Goal: Task Accomplishment & Management: Use online tool/utility

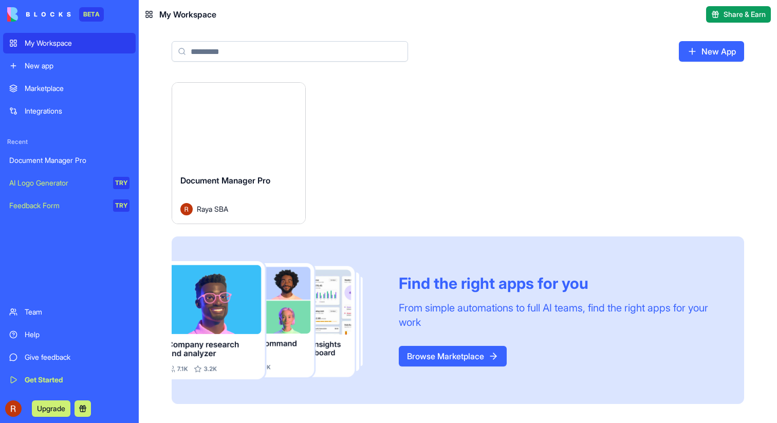
click at [229, 137] on div "Launch" at bounding box center [238, 124] width 133 height 83
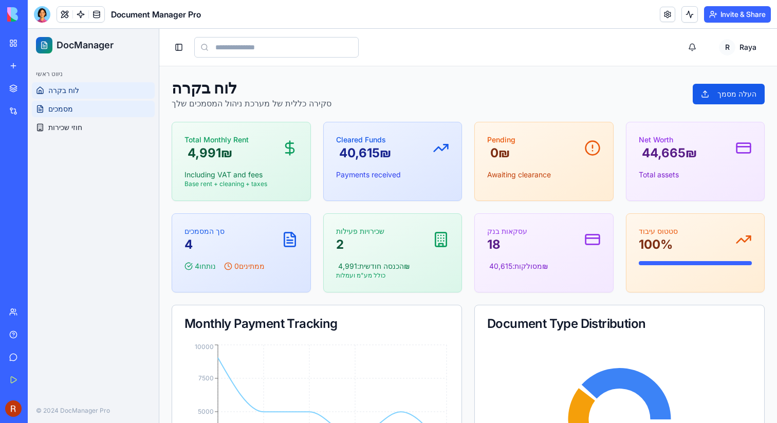
click at [70, 112] on span "מסמכים" at bounding box center [60, 109] width 25 height 10
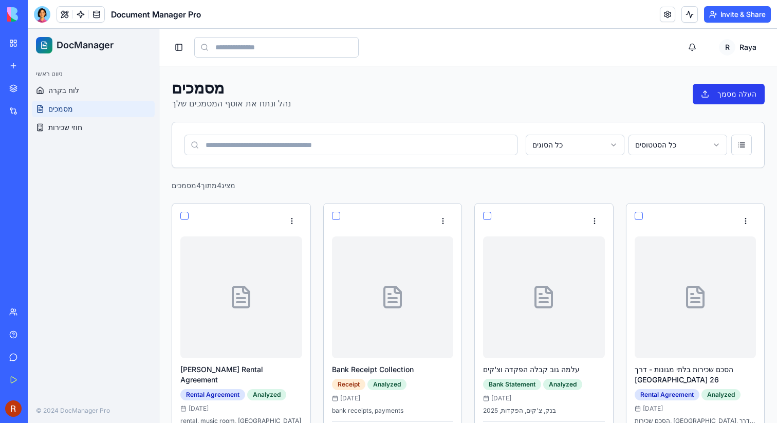
click at [720, 98] on button "העלה מסמך" at bounding box center [729, 94] width 72 height 21
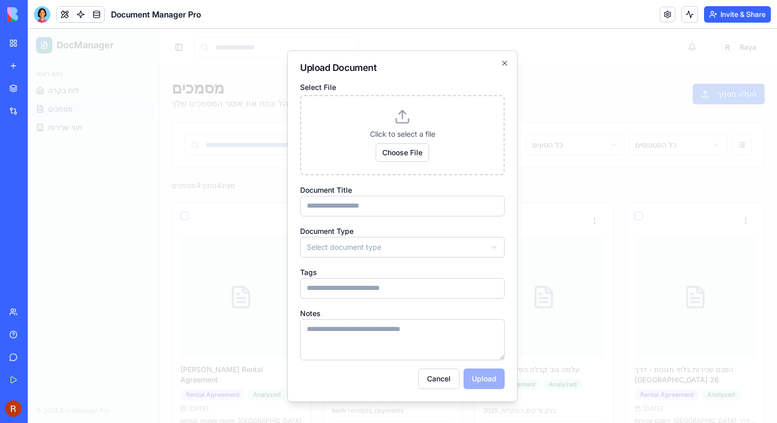
click at [605, 85] on div at bounding box center [403, 226] width 750 height 394
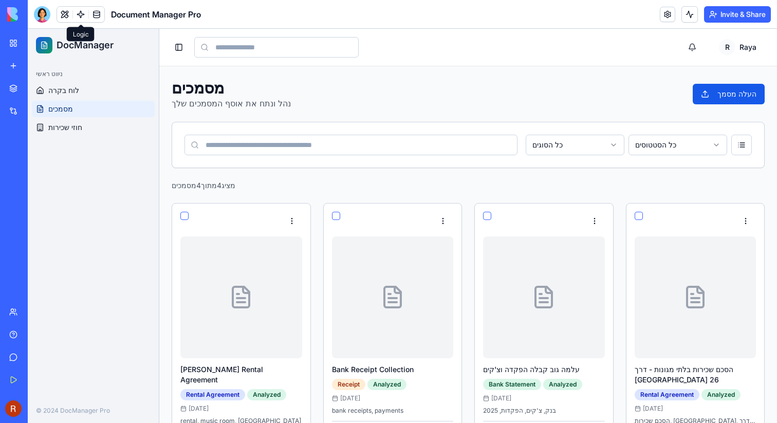
click at [83, 15] on link at bounding box center [80, 14] width 15 height 15
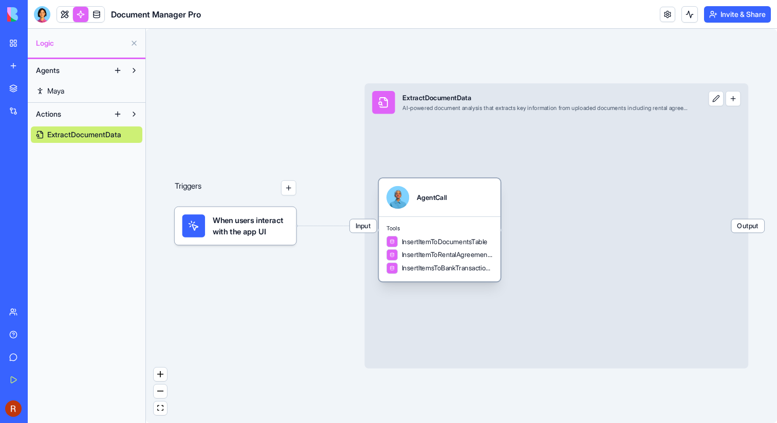
click at [427, 220] on div "Tools InsertItemToDocumentsTable InsertItemToRentalAgreementsTable InsertItemsT…" at bounding box center [440, 248] width 122 height 65
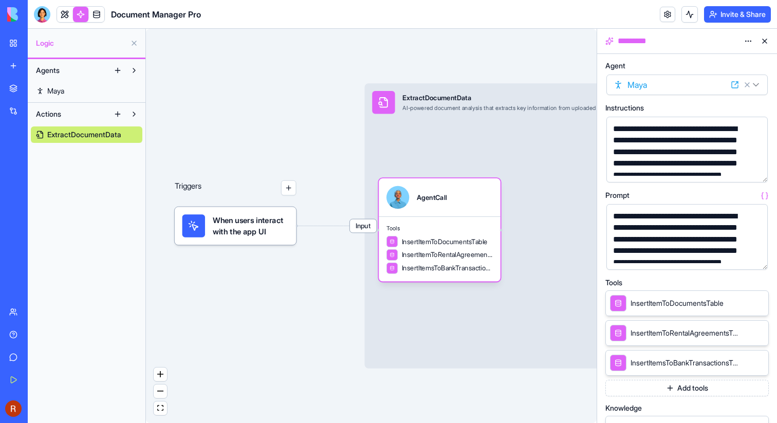
click at [755, 172] on button "button" at bounding box center [758, 172] width 16 height 16
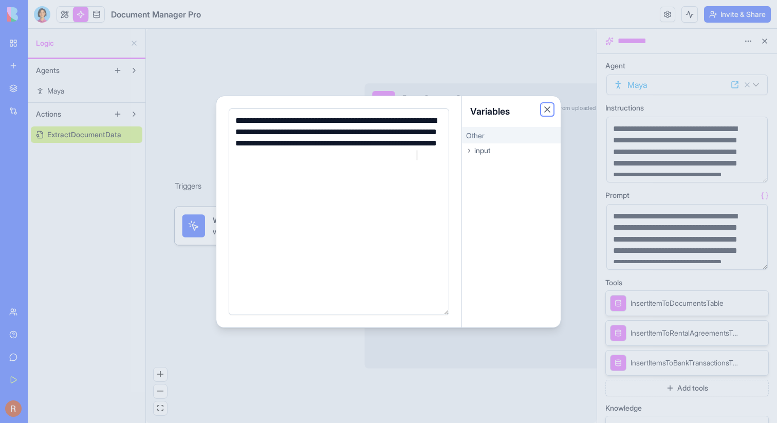
click at [547, 106] on button "Close" at bounding box center [547, 109] width 10 height 10
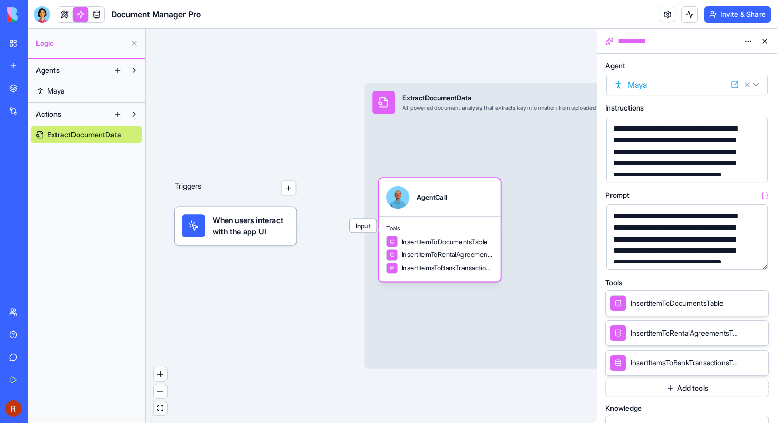
click at [749, 258] on div "**********" at bounding box center [687, 237] width 161 height 66
click at [753, 258] on button "button" at bounding box center [758, 259] width 16 height 16
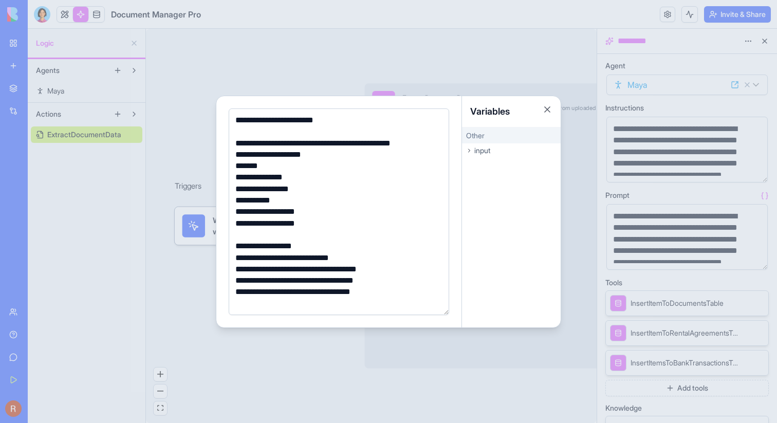
scroll to position [121, 0]
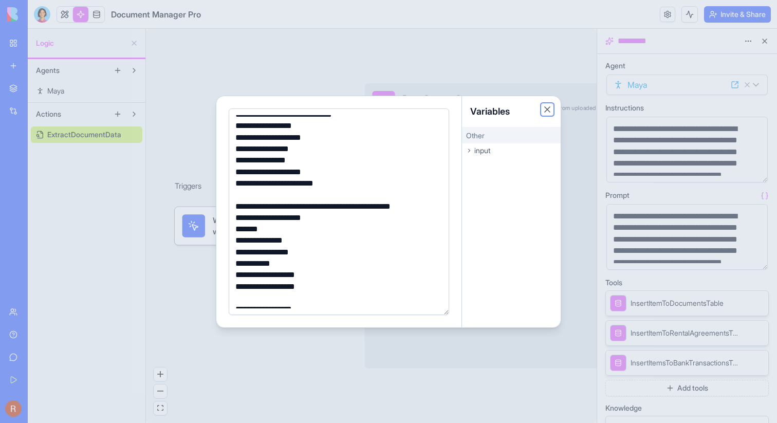
click at [547, 109] on button "Close" at bounding box center [547, 109] width 10 height 10
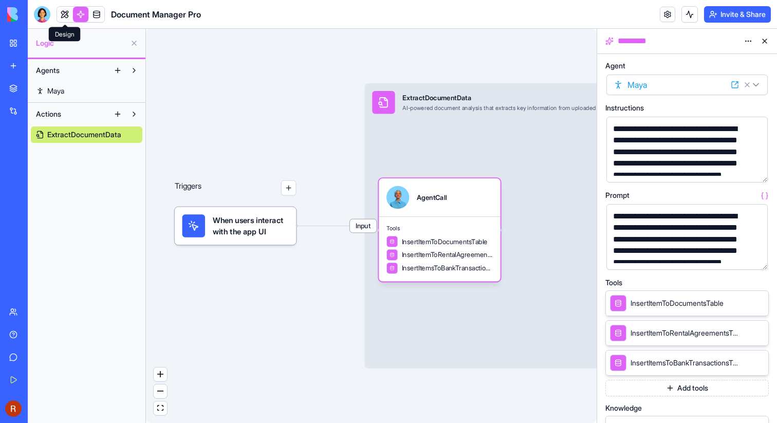
click at [64, 18] on link at bounding box center [64, 14] width 15 height 15
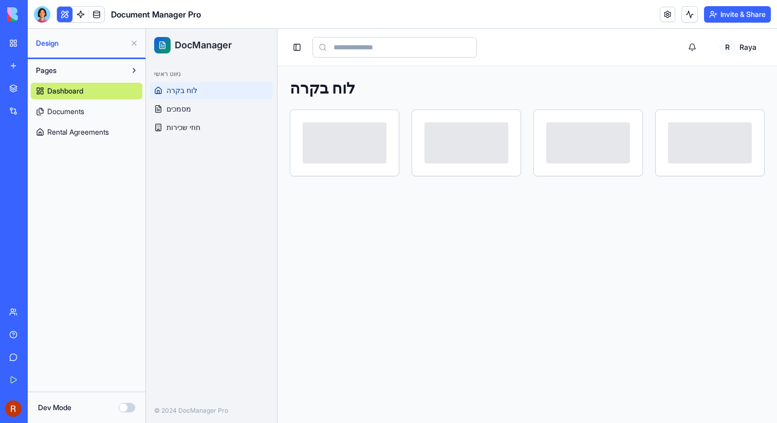
click at [77, 108] on span "Documents" at bounding box center [65, 111] width 37 height 10
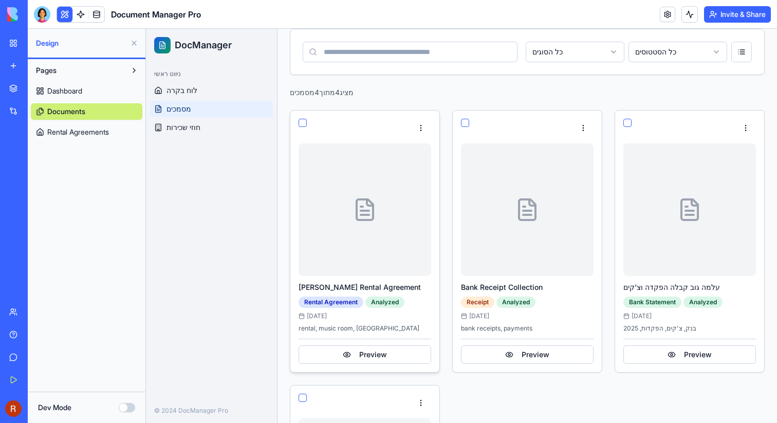
scroll to position [94, 0]
click at [395, 352] on button "Preview" at bounding box center [365, 353] width 133 height 19
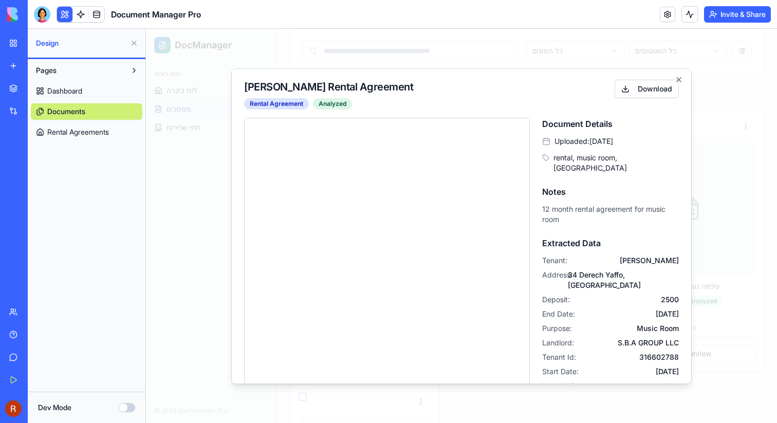
scroll to position [0, 0]
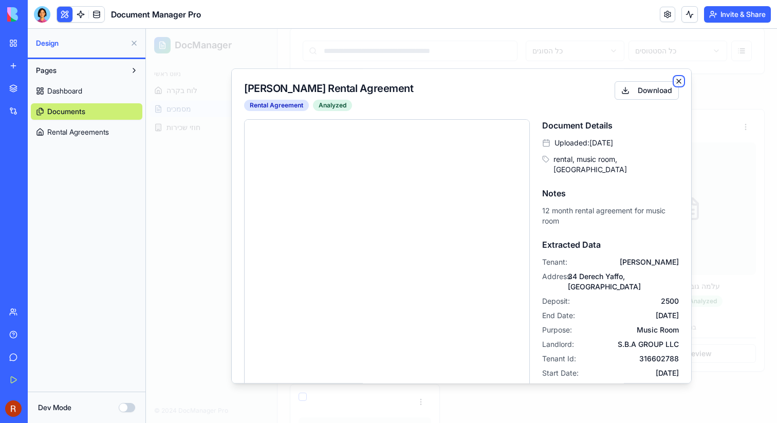
click at [681, 78] on icon "button" at bounding box center [679, 81] width 8 height 8
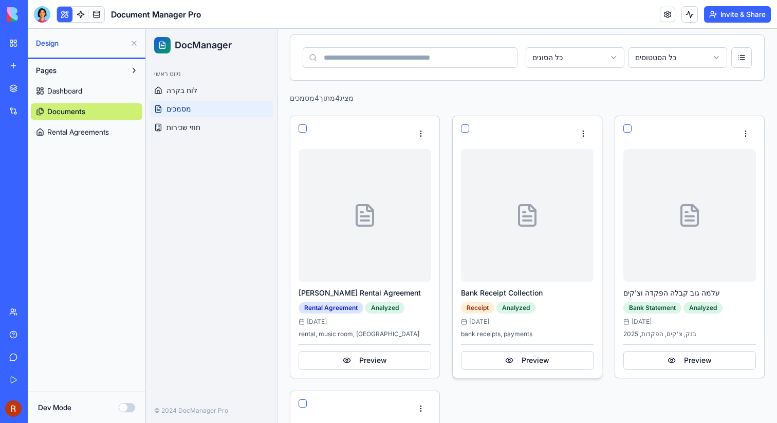
scroll to position [149, 0]
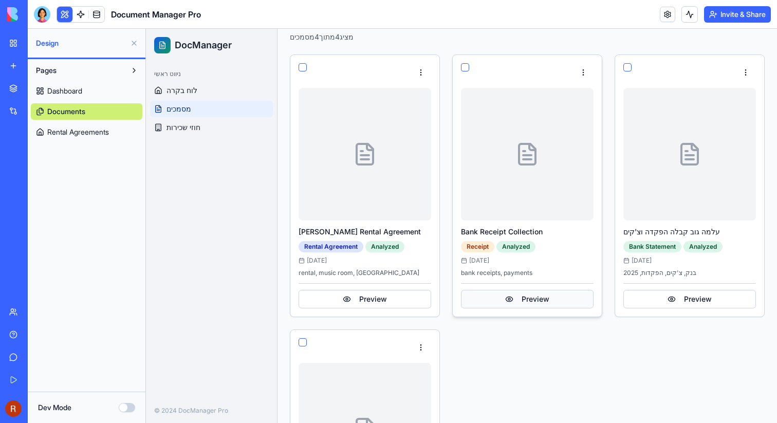
click at [561, 302] on button "Preview" at bounding box center [527, 299] width 133 height 19
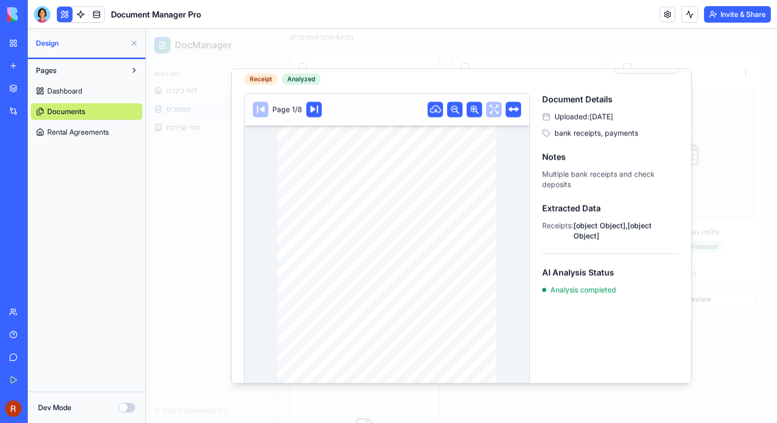
scroll to position [0, 0]
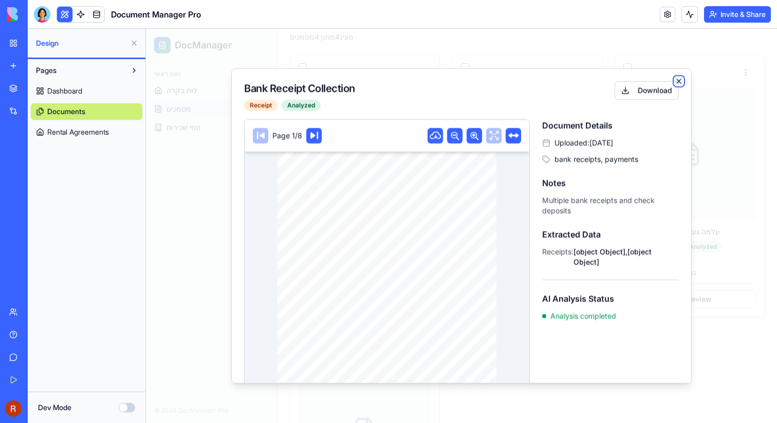
click at [681, 79] on icon "button" at bounding box center [679, 81] width 4 height 4
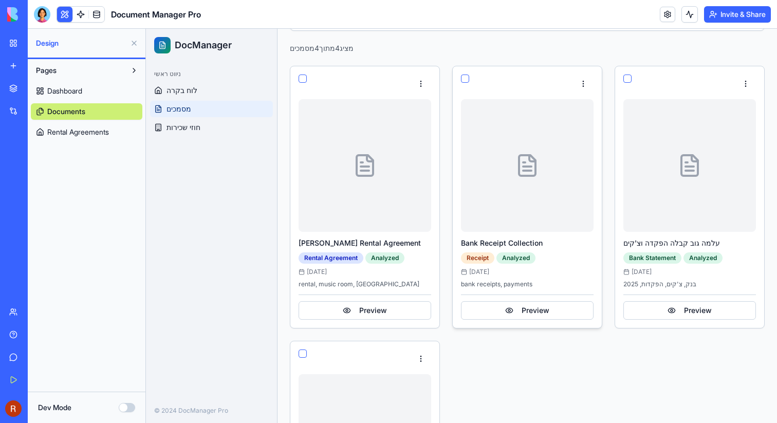
scroll to position [145, 0]
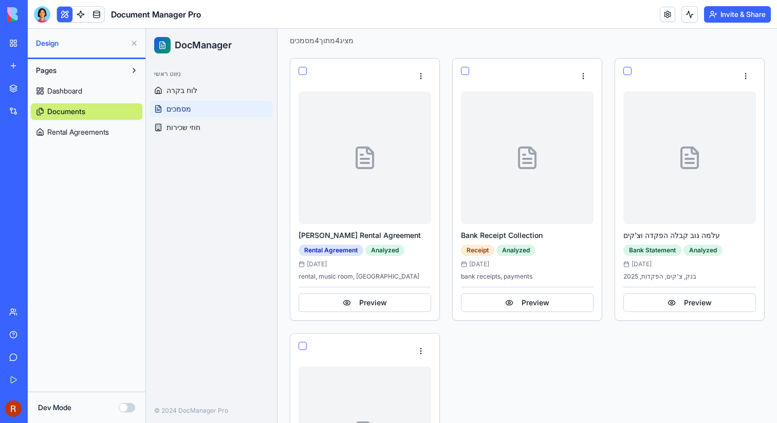
click at [42, 14] on div at bounding box center [42, 14] width 16 height 16
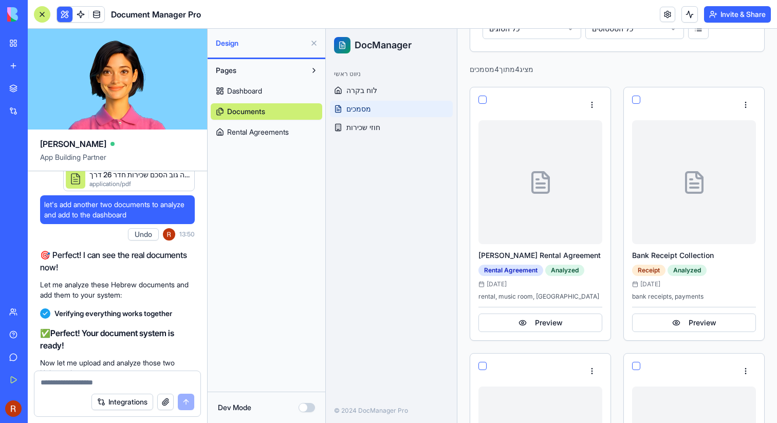
scroll to position [5303, 0]
